Goal: Task Accomplishment & Management: Use online tool/utility

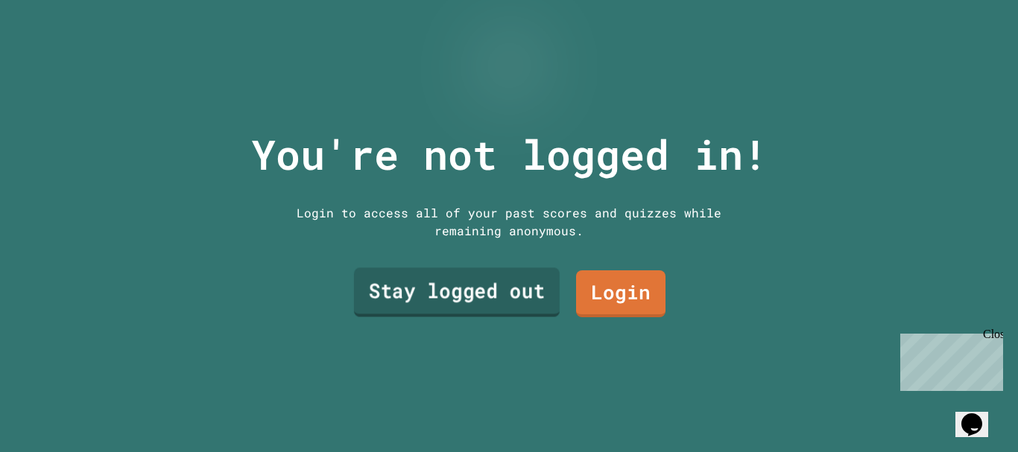
click at [493, 285] on link "Stay logged out" at bounding box center [457, 292] width 206 height 49
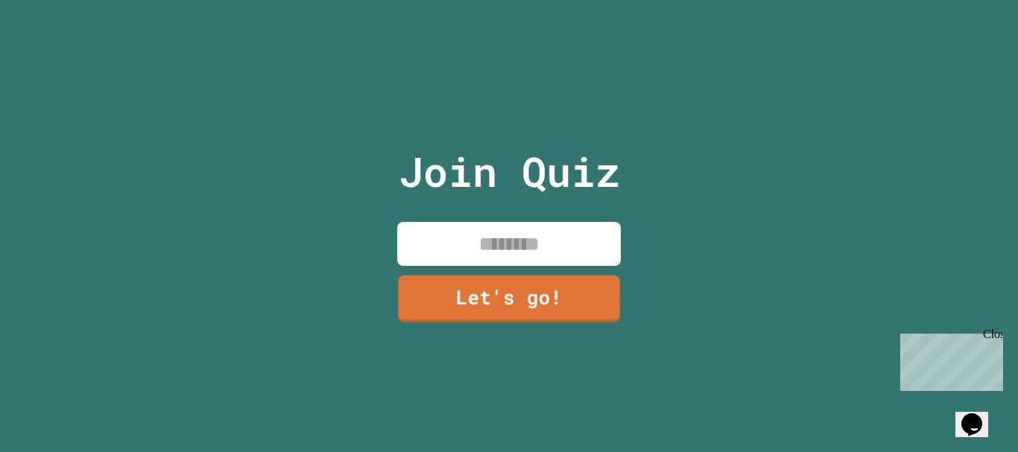
drag, startPoint x: 500, startPoint y: 259, endPoint x: 502, endPoint y: 252, distance: 7.8
click at [501, 254] on input at bounding box center [508, 244] width 223 height 44
drag, startPoint x: 675, startPoint y: 127, endPoint x: 594, endPoint y: 233, distance: 133.5
click at [594, 233] on input "*******" at bounding box center [508, 244] width 223 height 44
click at [564, 239] on input "**********" at bounding box center [508, 244] width 223 height 44
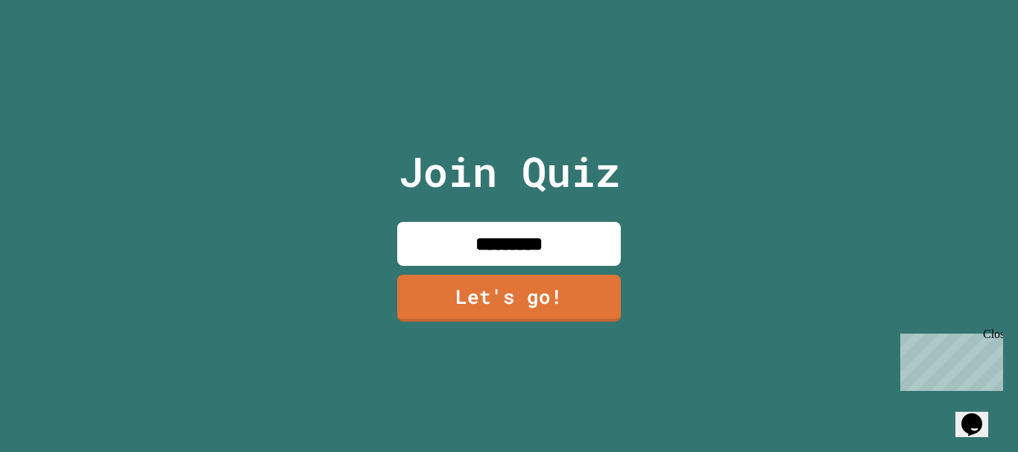
type input "*********"
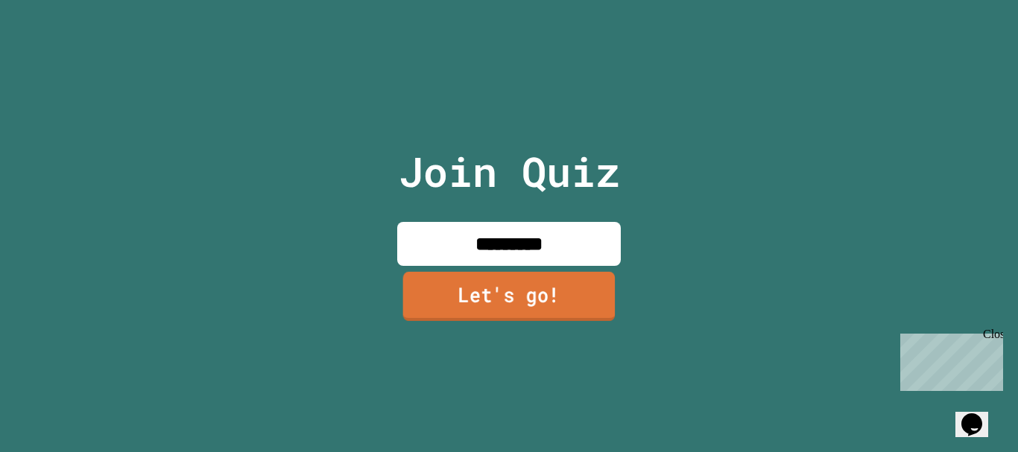
click at [554, 282] on link "Let's go!" at bounding box center [509, 296] width 212 height 49
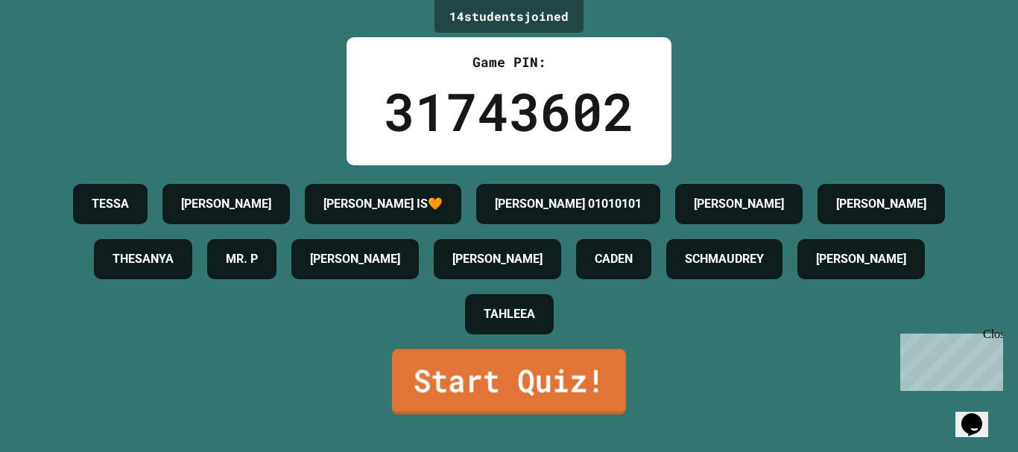
click at [497, 394] on link "Start Quiz!" at bounding box center [509, 382] width 234 height 66
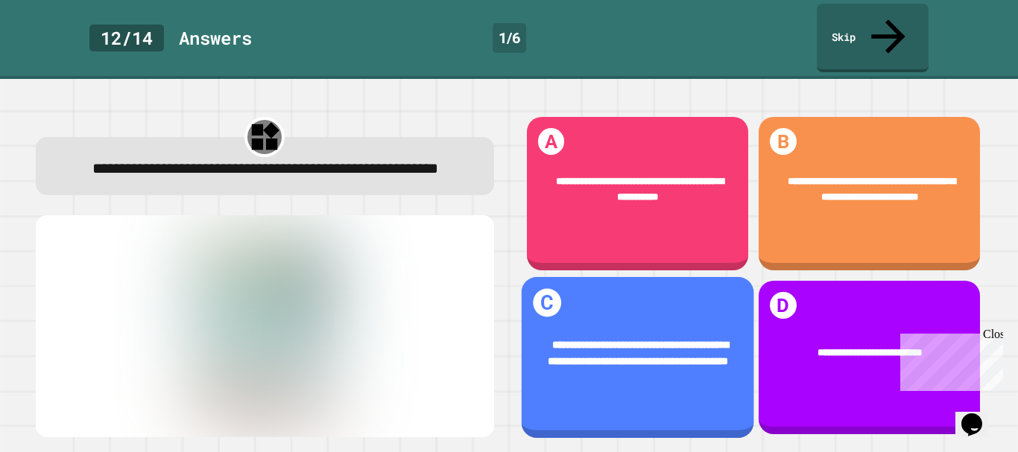
click at [594, 353] on div "**********" at bounding box center [637, 354] width 190 height 34
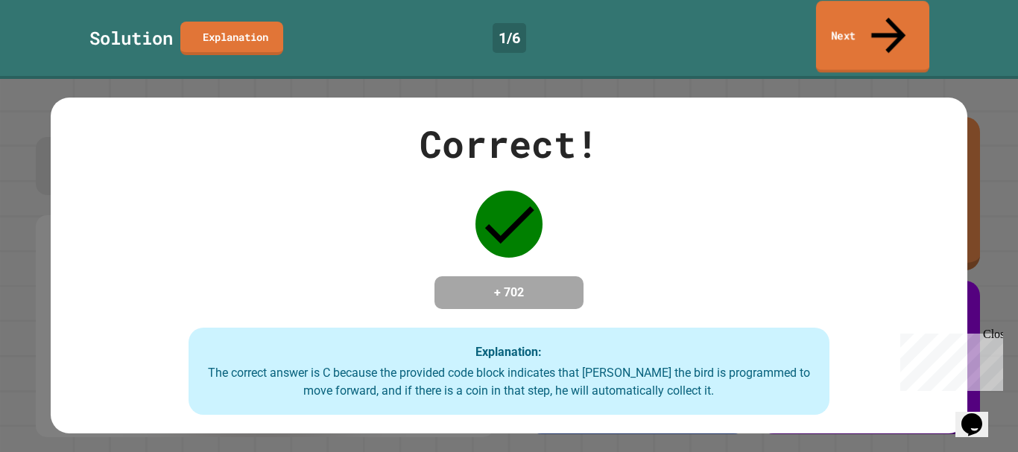
click at [834, 23] on link "Next" at bounding box center [872, 37] width 113 height 72
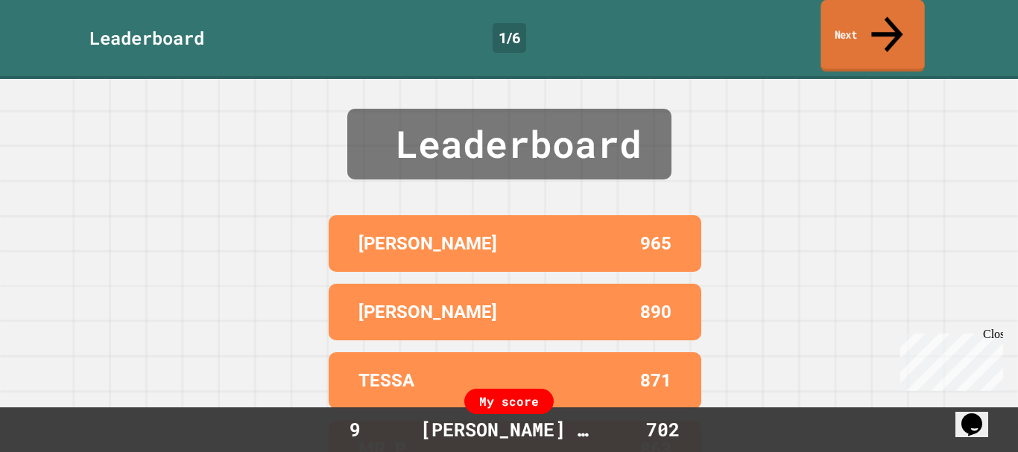
click at [859, 32] on link "Next" at bounding box center [872, 36] width 104 height 72
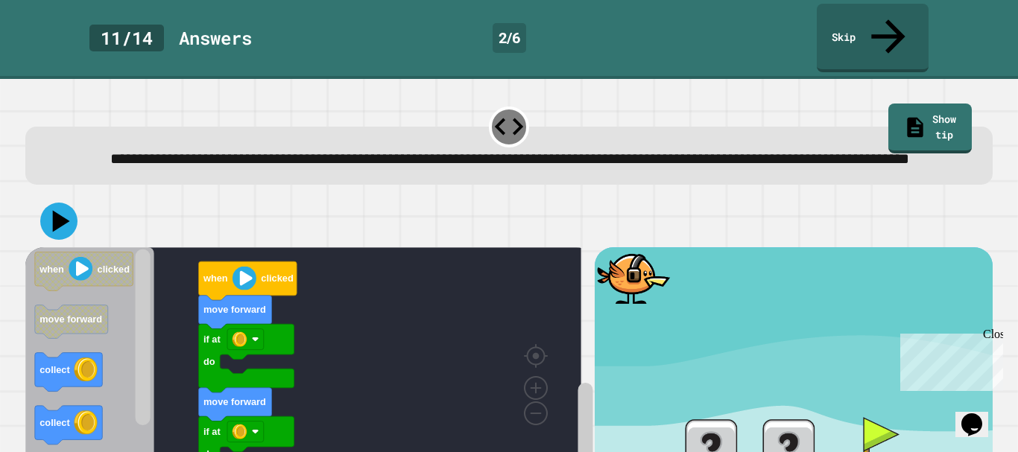
click at [475, 99] on div "**********" at bounding box center [508, 144] width 977 height 91
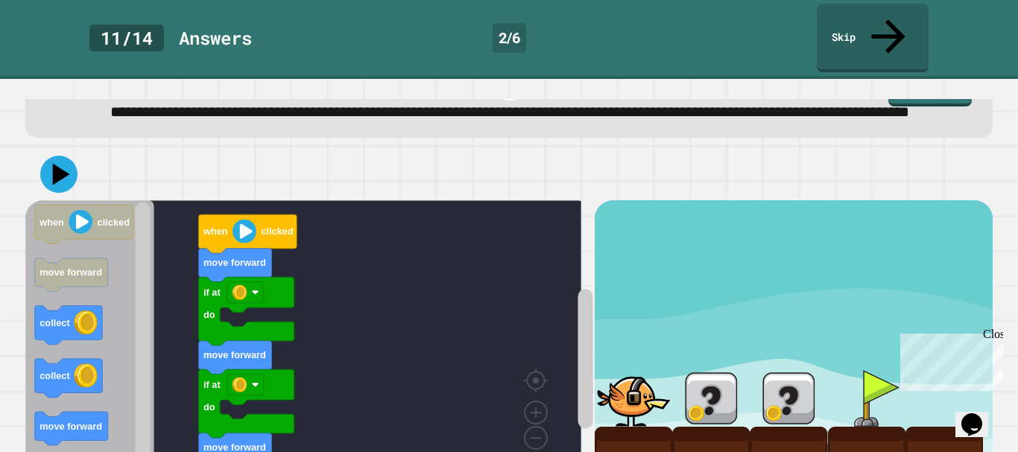
scroll to position [95, 0]
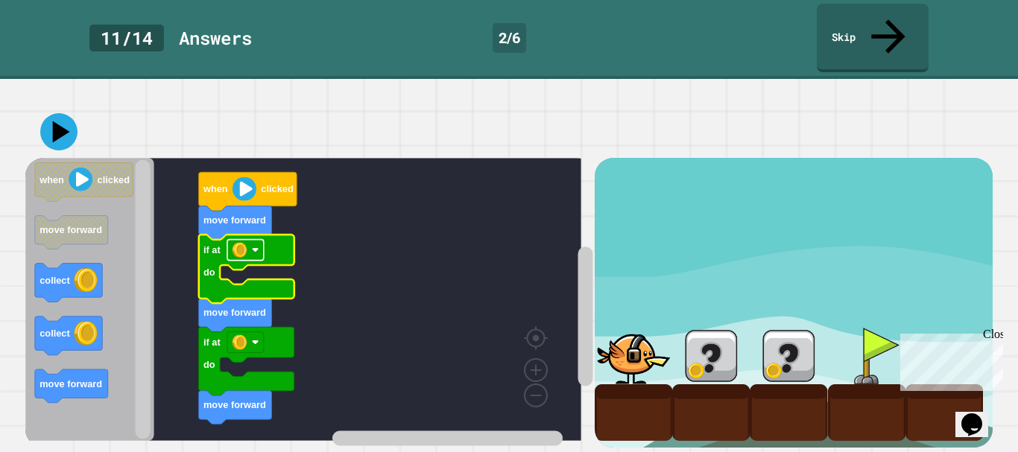
click at [250, 240] on rect "Blockly Workspace" at bounding box center [245, 250] width 37 height 21
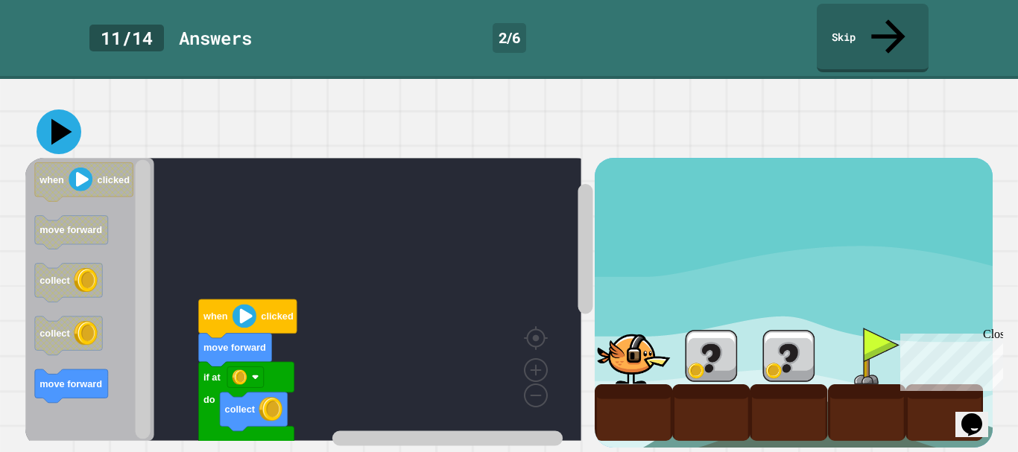
click at [61, 110] on icon at bounding box center [59, 132] width 45 height 45
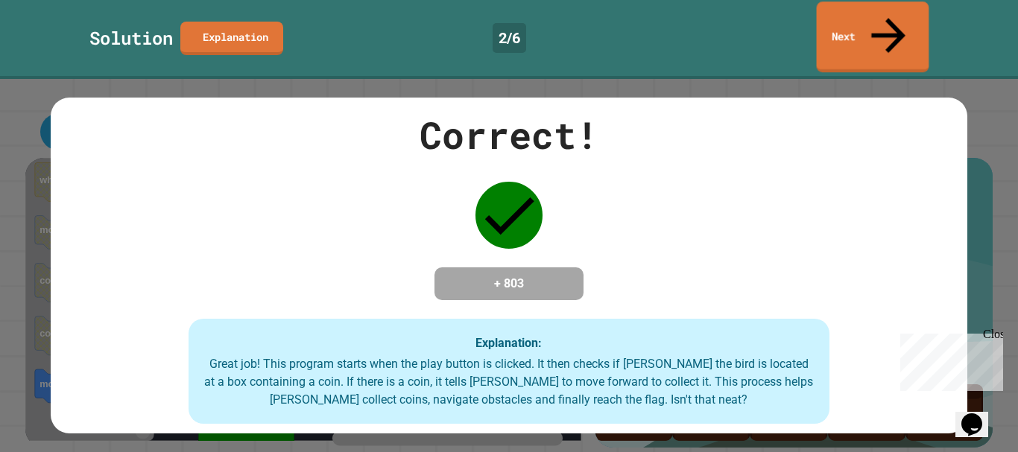
click at [820, 25] on div "Solution Explanation 2 / 6 Next" at bounding box center [509, 38] width 1018 height 69
click at [834, 25] on link "Next" at bounding box center [872, 37] width 110 height 72
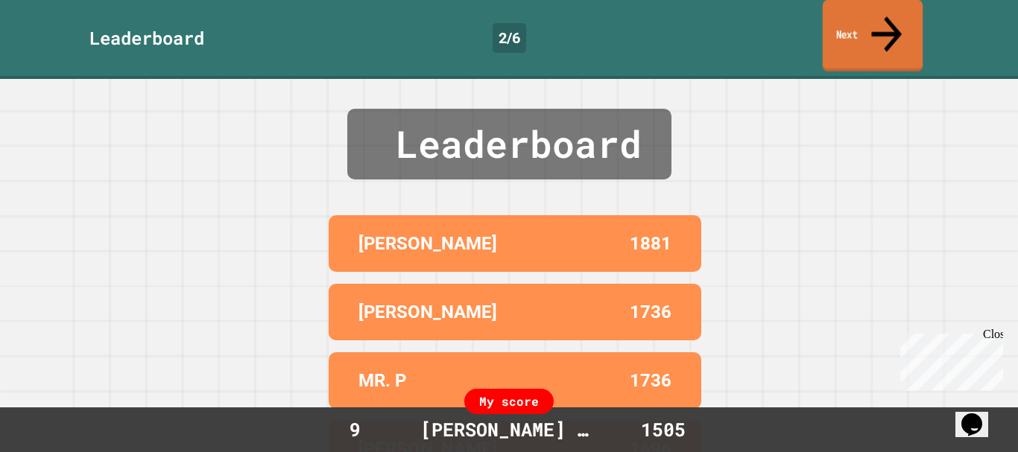
click at [832, 18] on link "Next" at bounding box center [872, 36] width 101 height 72
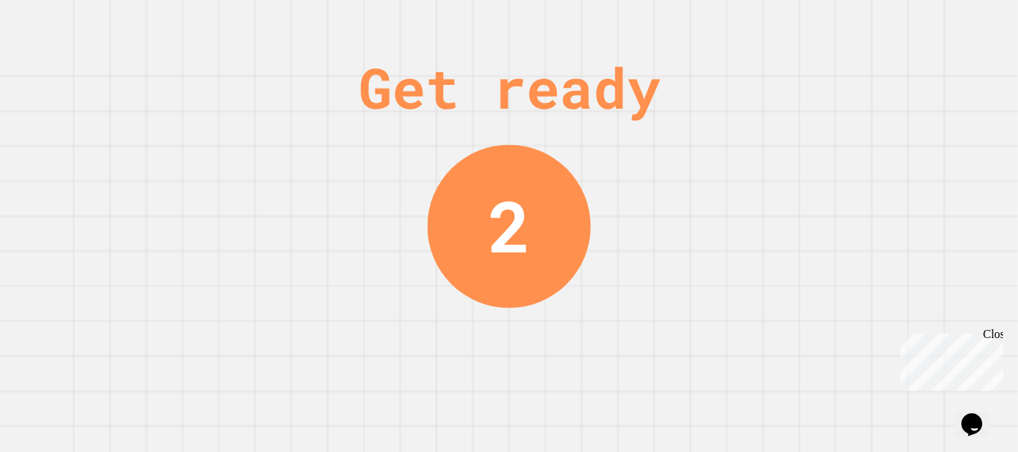
click at [992, 335] on div "Close" at bounding box center [992, 337] width 19 height 19
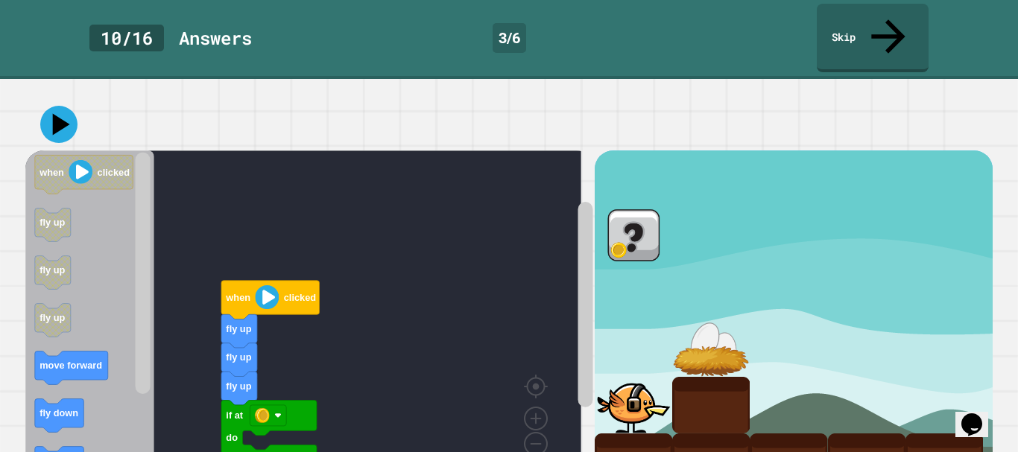
scroll to position [128, 0]
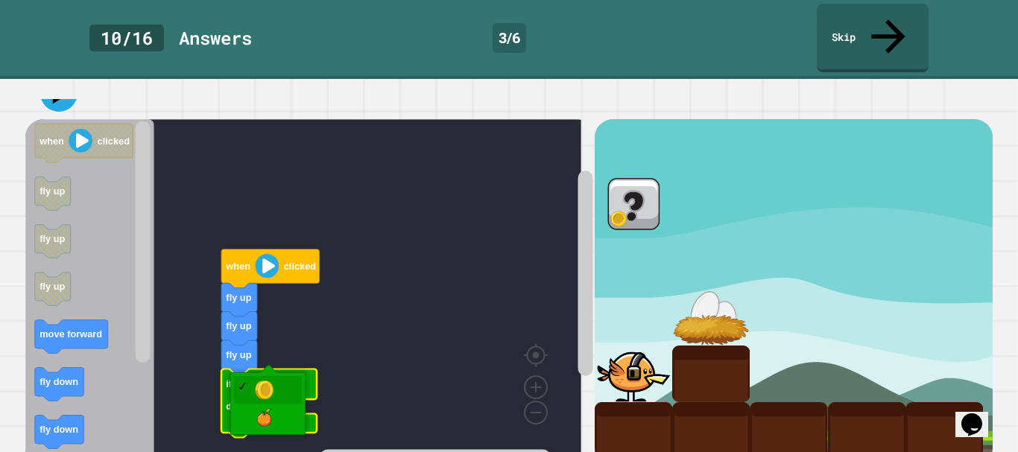
click at [267, 377] on image "Blockly Workspace" at bounding box center [262, 384] width 15 height 15
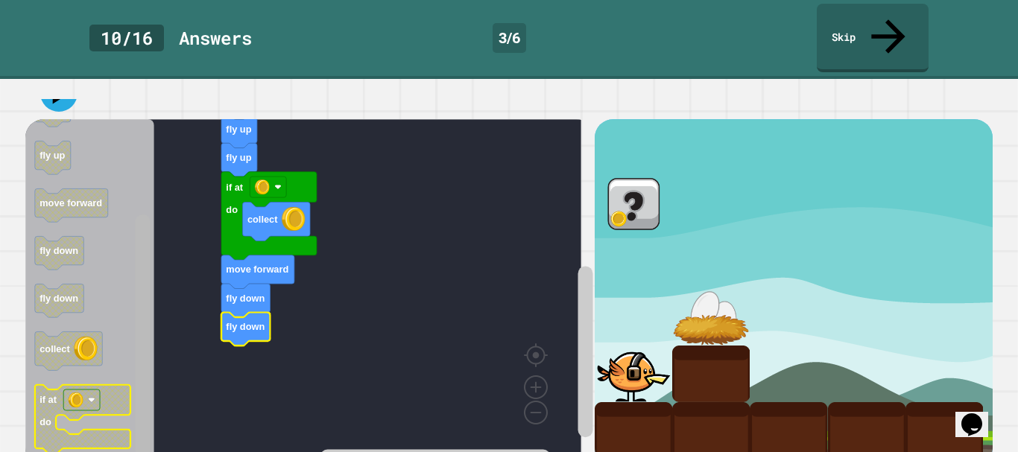
click at [130, 377] on div "when clicked fly up fly up fly up if at do collect move forward fly down fly do…" at bounding box center [309, 292] width 568 height 347
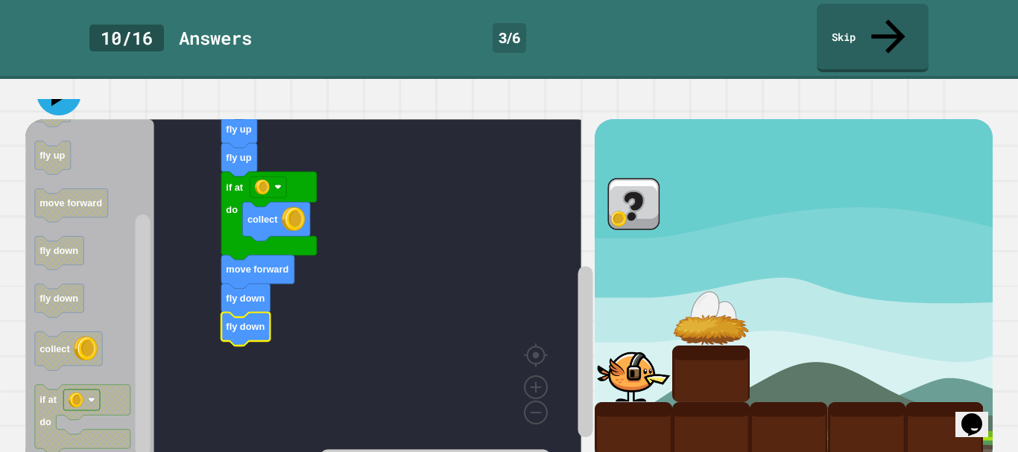
click at [57, 71] on icon at bounding box center [59, 93] width 45 height 45
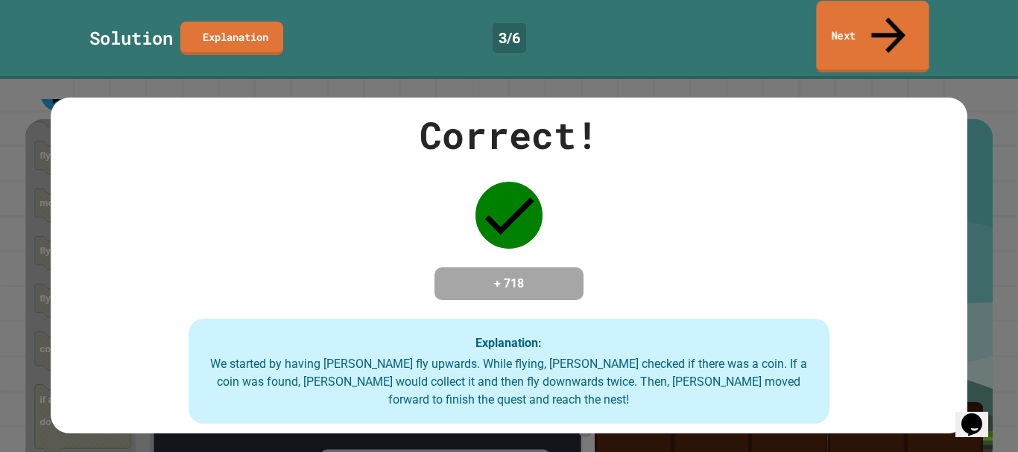
click at [891, 8] on link "Next" at bounding box center [872, 37] width 112 height 72
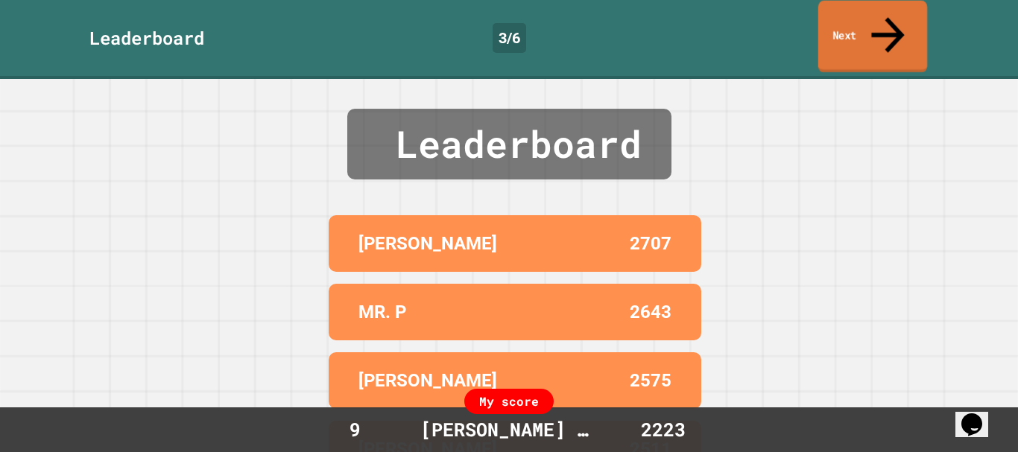
click at [853, 19] on link "Next" at bounding box center [872, 37] width 109 height 72
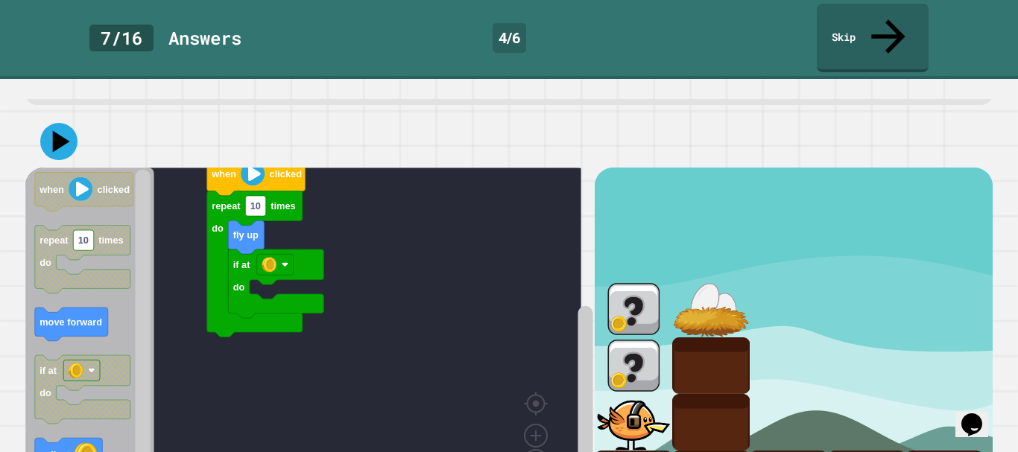
scroll to position [54, 0]
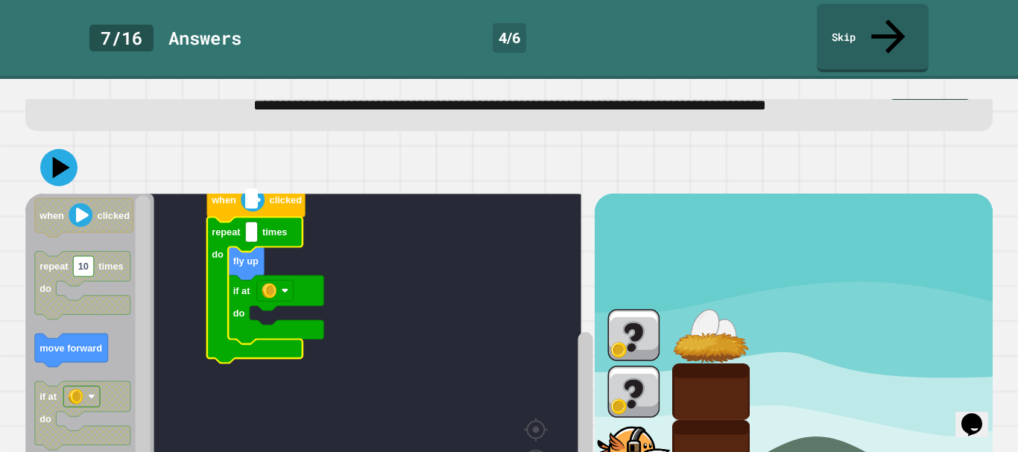
type input "*"
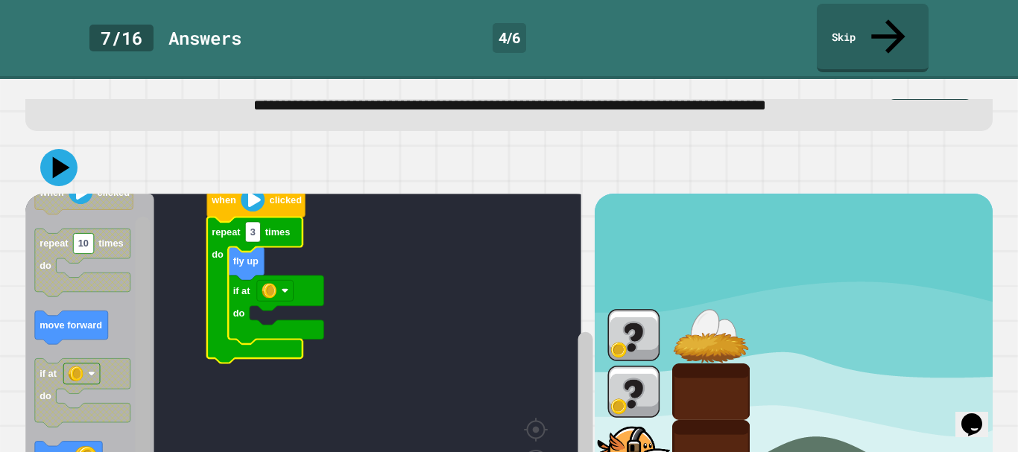
click at [145, 393] on rect "Blockly Workspace" at bounding box center [143, 374] width 15 height 314
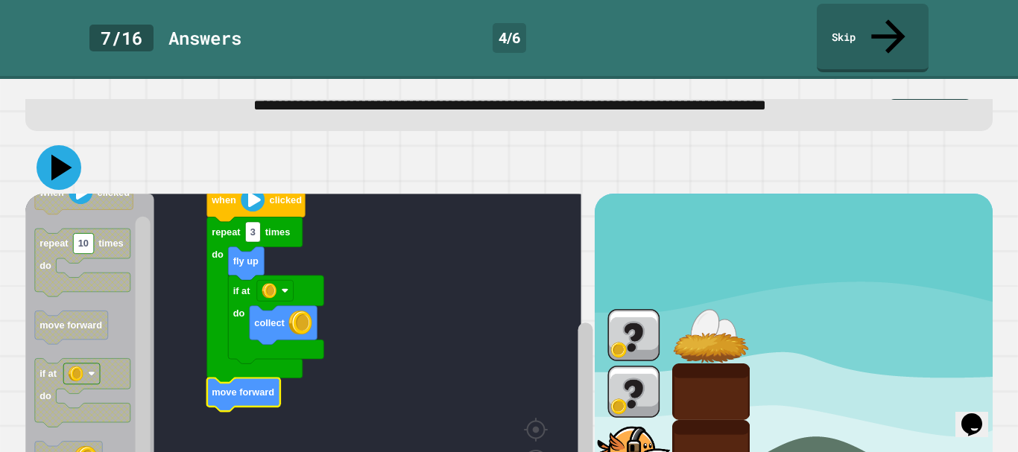
click at [64, 145] on icon at bounding box center [59, 167] width 45 height 45
click at [136, 314] on rect "Blockly Workspace" at bounding box center [143, 374] width 15 height 314
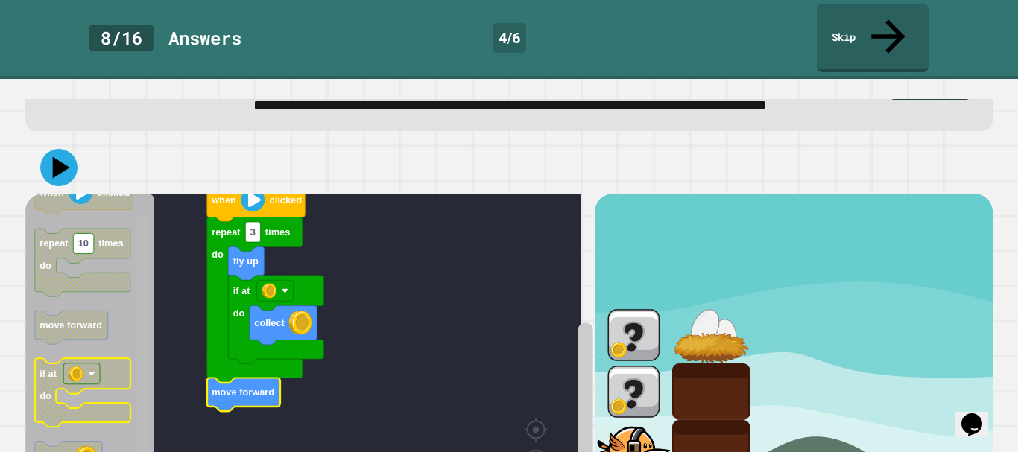
click at [147, 345] on rect "Blockly Workspace" at bounding box center [143, 374] width 15 height 314
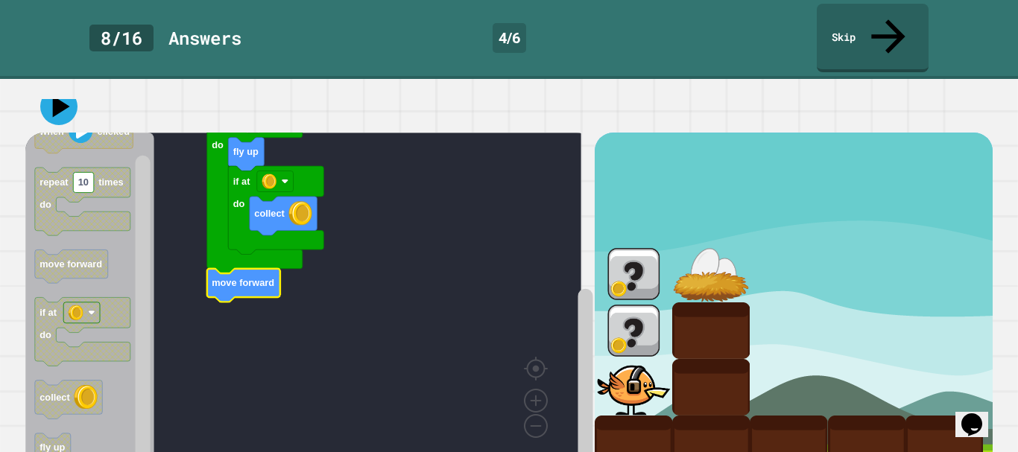
scroll to position [128, 0]
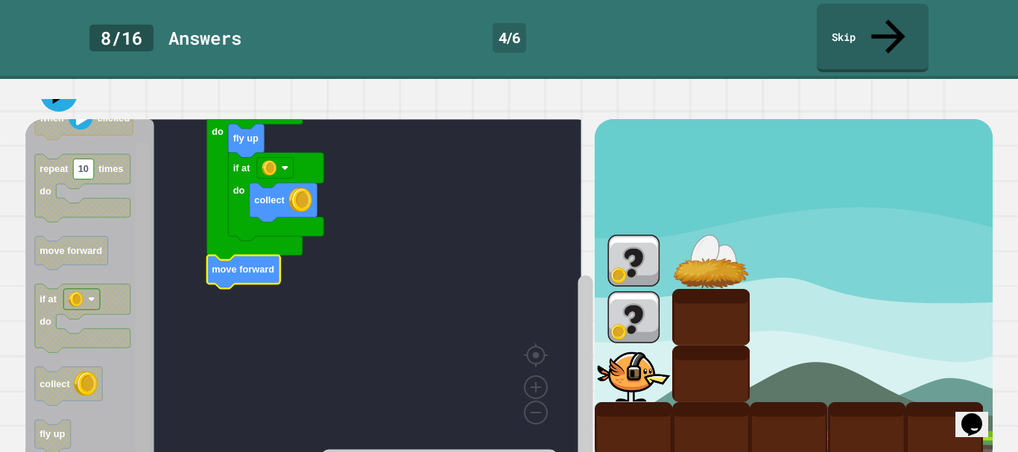
click at [168, 182] on div "when clicked if at do collect fly up repeat 3 times do move forward when clicke…" at bounding box center [309, 292] width 568 height 347
click at [162, 221] on div "when clicked if at do collect fly up repeat 3 times do move forward when clicke…" at bounding box center [309, 292] width 568 height 347
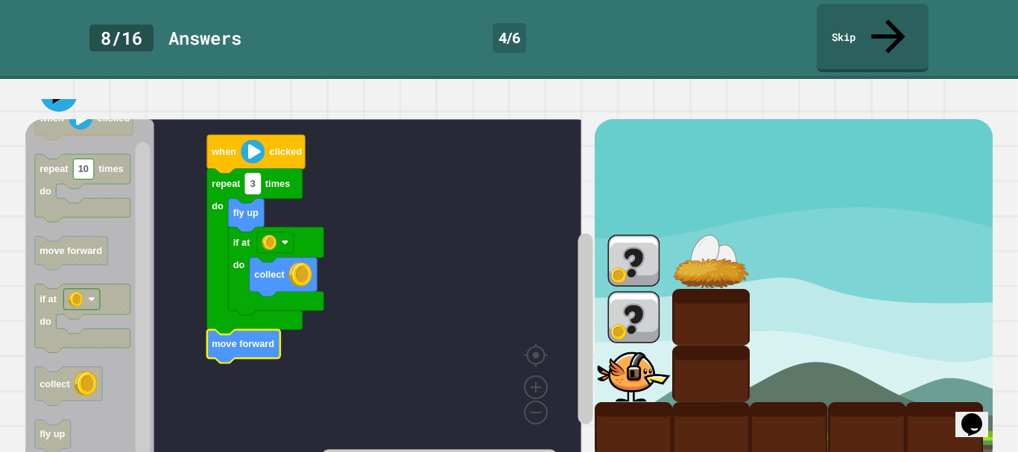
click at [253, 174] on rect "Blockly Workspace" at bounding box center [252, 184] width 15 height 20
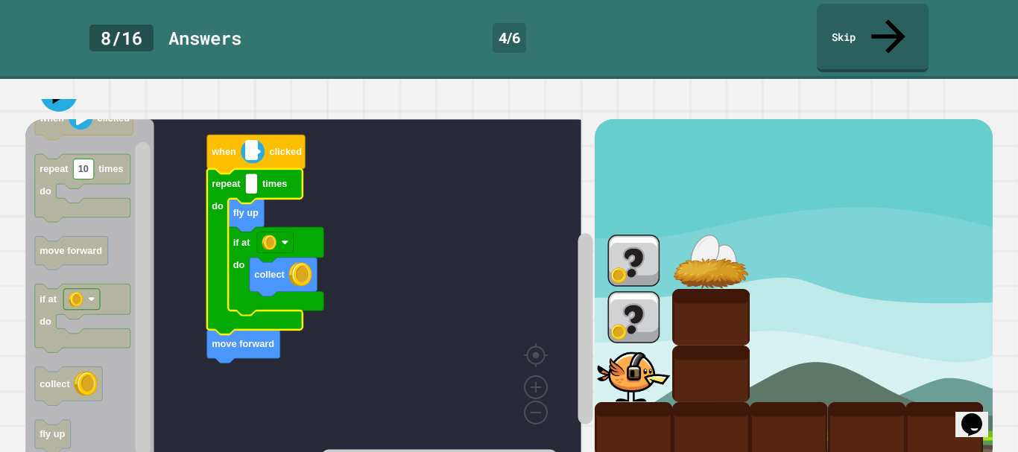
type input "*"
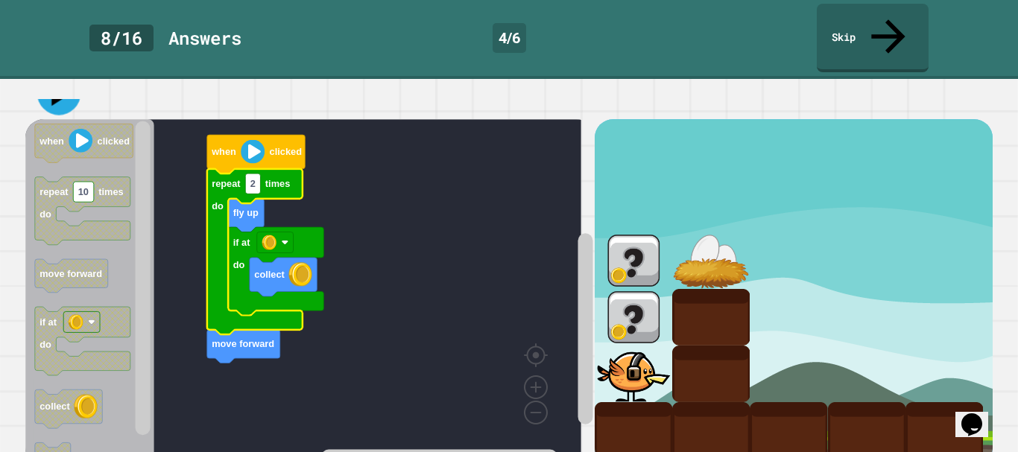
click at [58, 74] on icon at bounding box center [59, 94] width 44 height 44
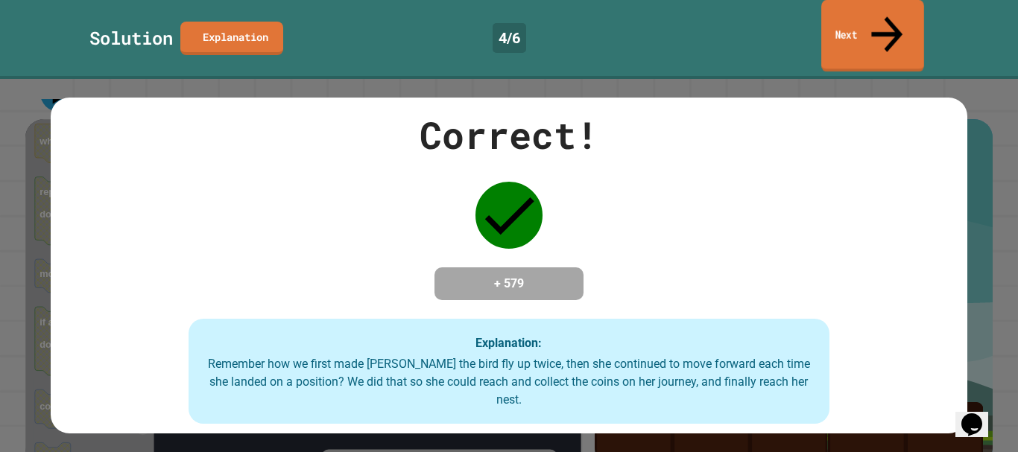
click at [869, 14] on link "Next" at bounding box center [872, 36] width 103 height 72
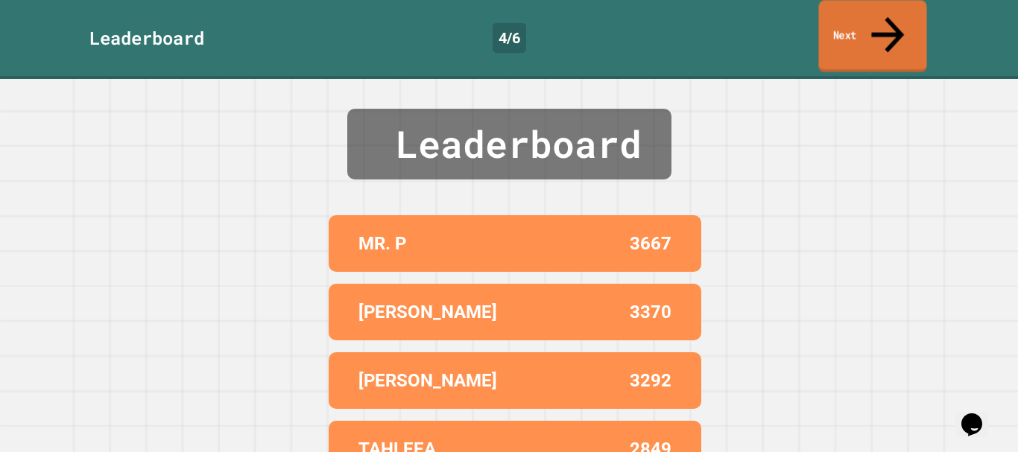
click at [849, 23] on link "Next" at bounding box center [872, 36] width 108 height 72
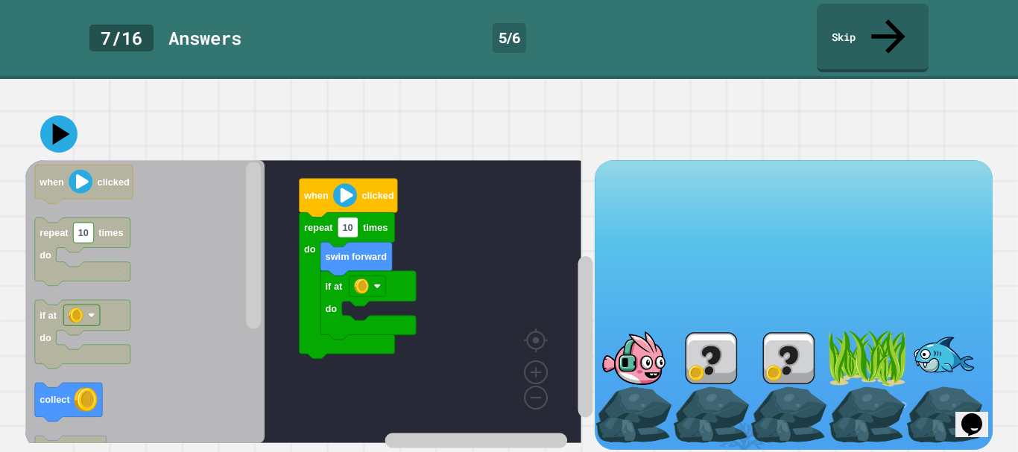
scroll to position [95, 0]
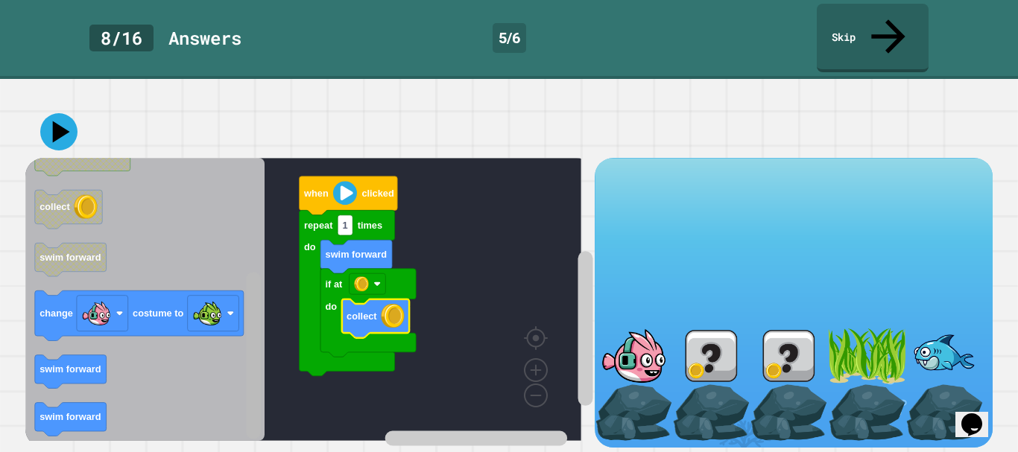
click at [247, 369] on rect "Blockly Workspace" at bounding box center [253, 355] width 15 height 167
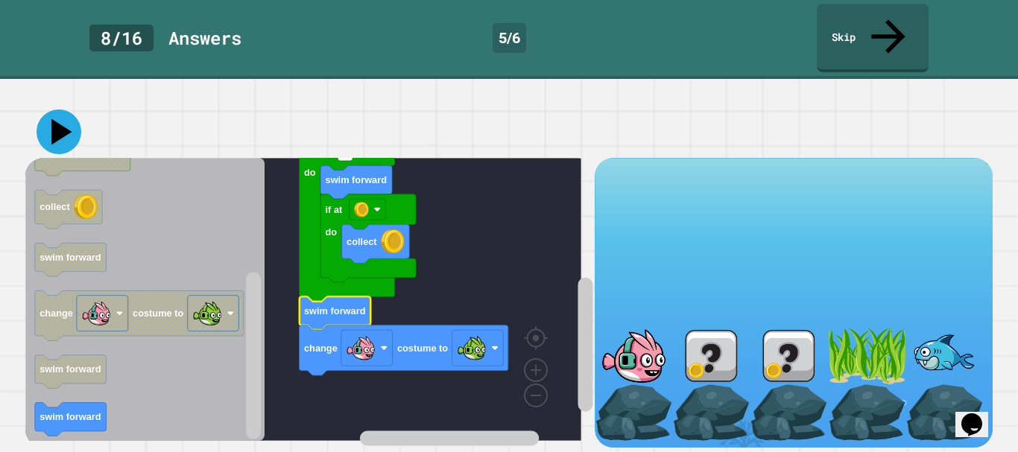
click at [66, 124] on icon at bounding box center [59, 132] width 45 height 45
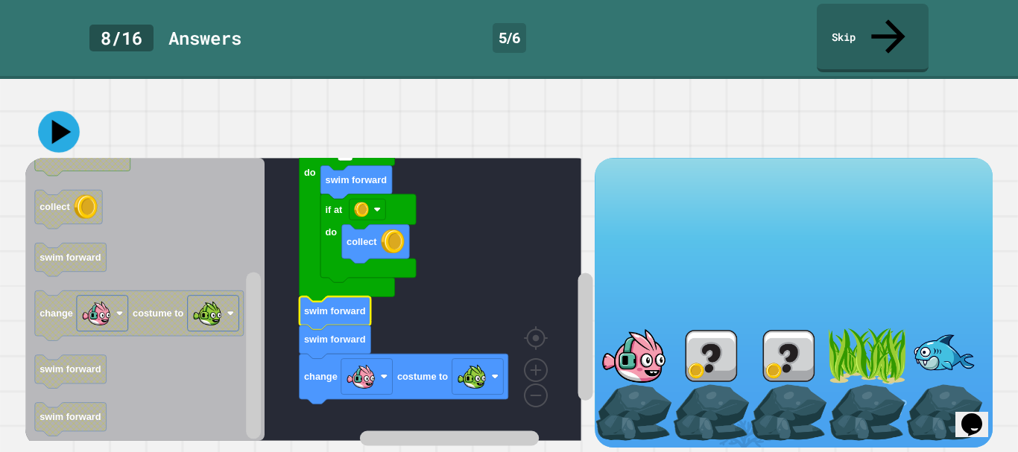
click at [61, 126] on icon at bounding box center [59, 132] width 42 height 42
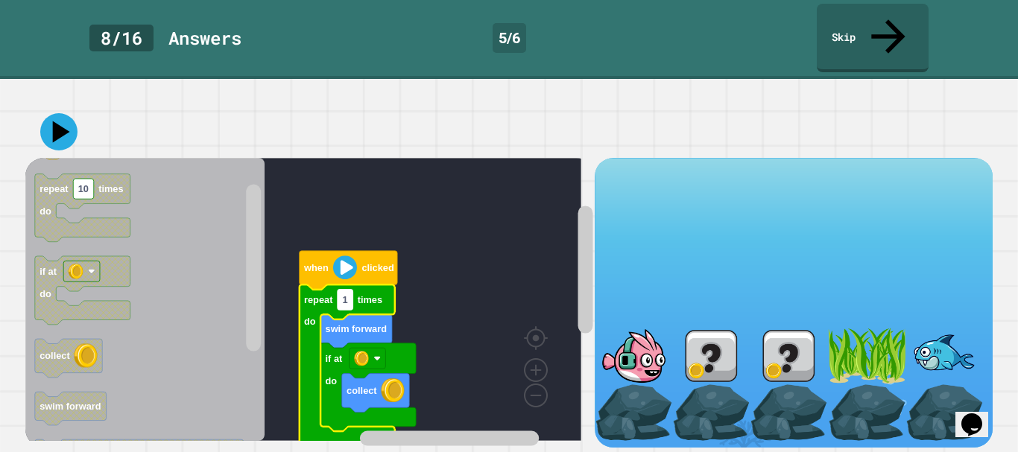
click at [352, 292] on rect "Blockly Workspace" at bounding box center [344, 300] width 15 height 20
type input "*"
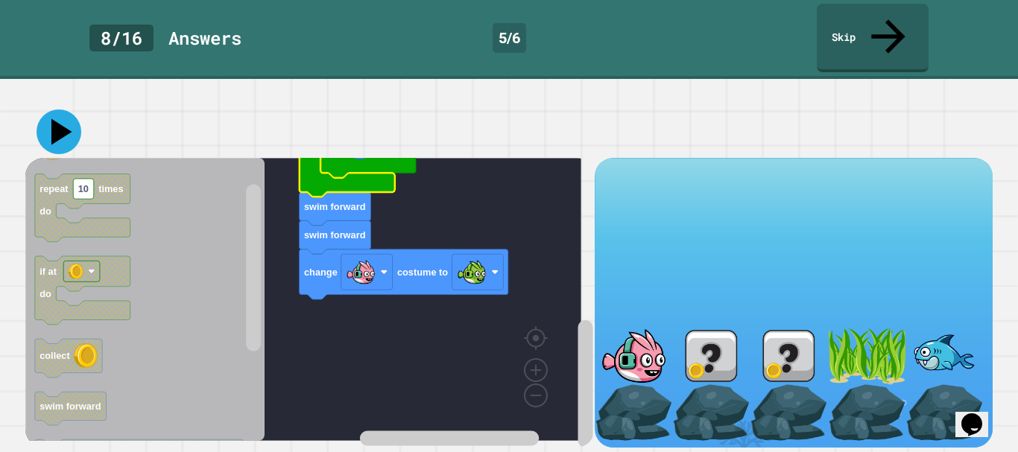
click at [58, 119] on icon at bounding box center [61, 132] width 21 height 26
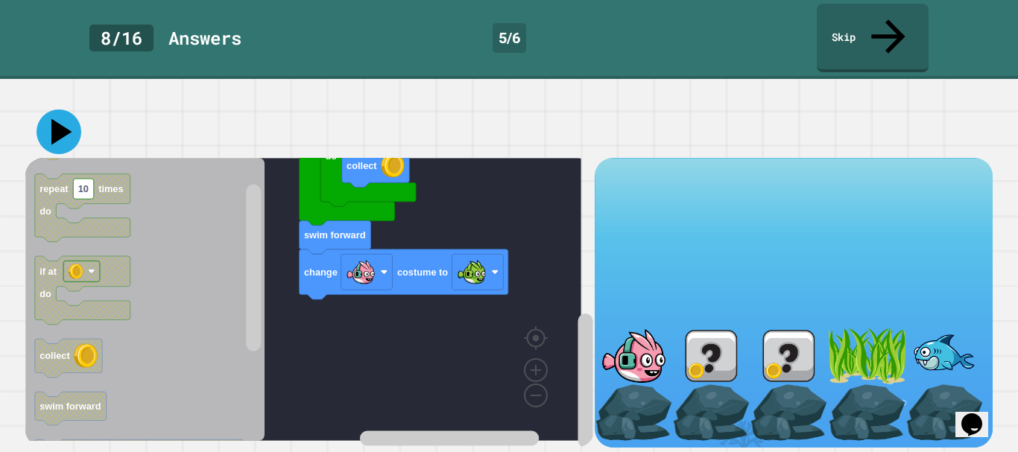
click at [58, 121] on icon at bounding box center [61, 132] width 21 height 26
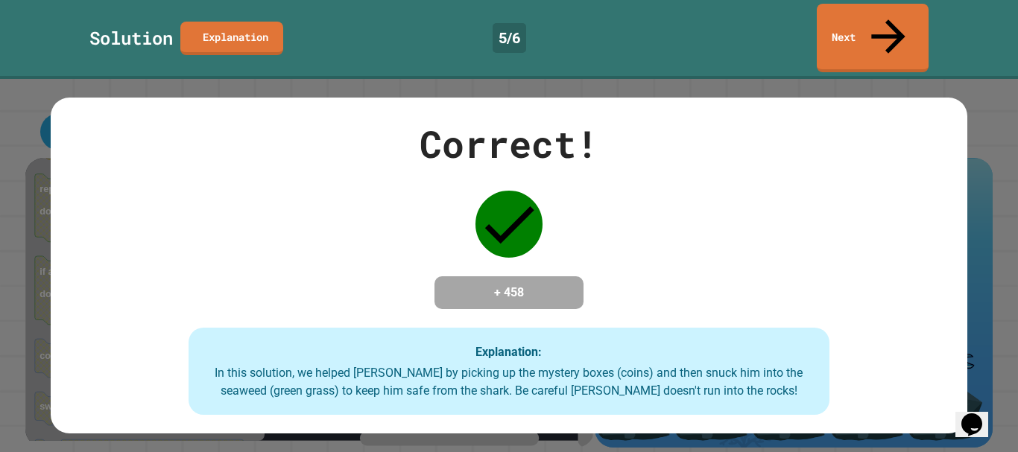
drag, startPoint x: 481, startPoint y: 229, endPoint x: 659, endPoint y: 481, distance: 308.0
click at [659, 451] on html "**********" at bounding box center [509, 226] width 1018 height 452
